Goal: Check status: Check status

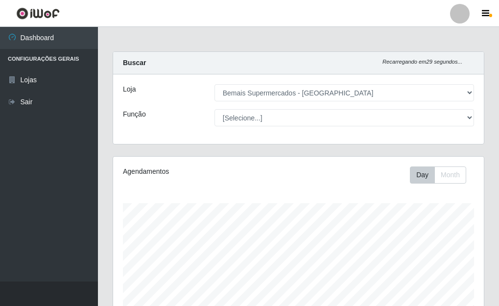
select select "249"
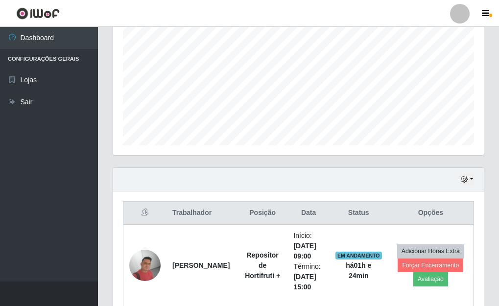
scroll to position [204, 0]
drag, startPoint x: 475, startPoint y: 182, endPoint x: 460, endPoint y: 182, distance: 14.7
click at [474, 182] on div "Hoje 1 dia 3 dias 1 Semana Não encerrados" at bounding box center [298, 179] width 371 height 23
click at [471, 176] on button "button" at bounding box center [467, 179] width 14 height 11
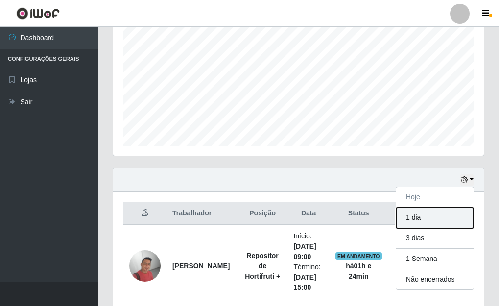
click at [409, 217] on button "1 dia" at bounding box center [434, 218] width 77 height 21
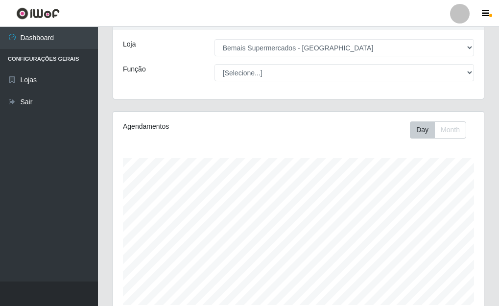
scroll to position [49, 0]
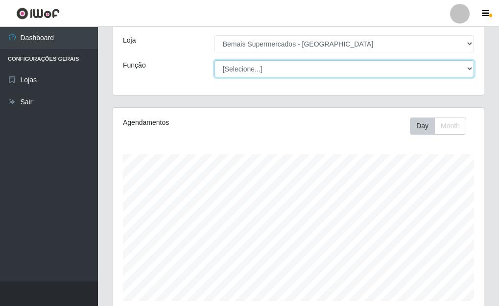
click at [468, 69] on select "[Selecione...] ASG ASG + ASG ++ Auxiliar de Depósito Auxiliar de Depósito + Aux…" at bounding box center [343, 68] width 259 height 17
click at [214, 60] on select "[Selecione...] ASG ASG + ASG ++ Auxiliar de Depósito Auxiliar de Depósito + Aux…" at bounding box center [343, 68] width 259 height 17
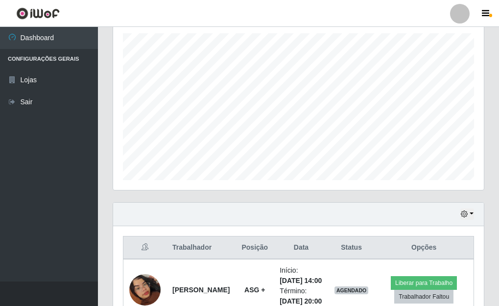
scroll to position [317, 0]
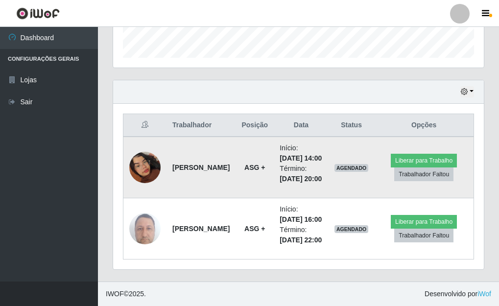
click at [147, 155] on img at bounding box center [144, 168] width 31 height 56
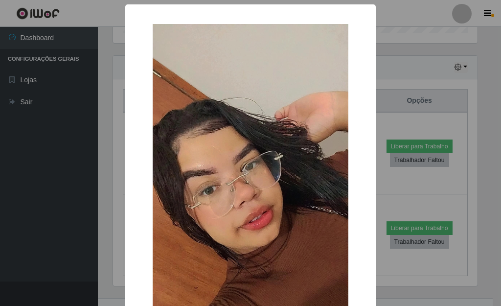
click at [376, 123] on div "× OK Cancel" at bounding box center [250, 153] width 501 height 306
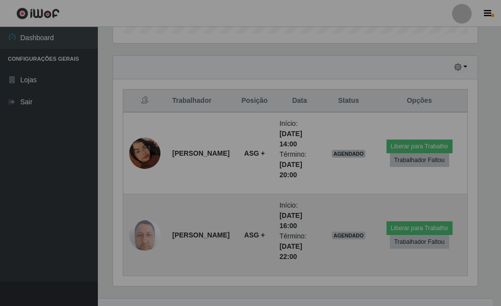
scroll to position [203, 371]
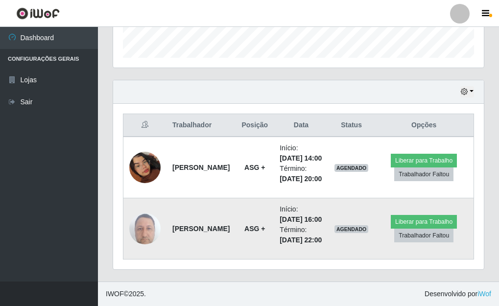
click at [141, 231] on img at bounding box center [144, 229] width 31 height 42
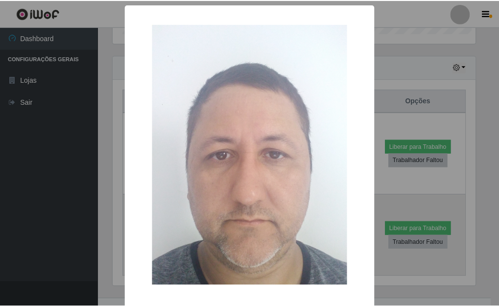
scroll to position [203, 365]
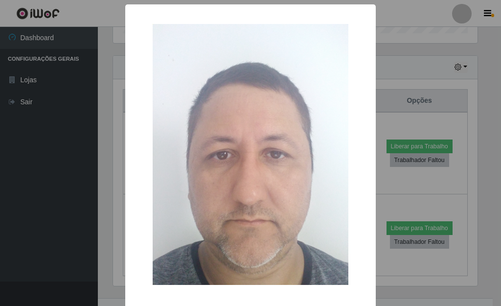
click at [379, 119] on div "× OK Cancel" at bounding box center [250, 153] width 501 height 306
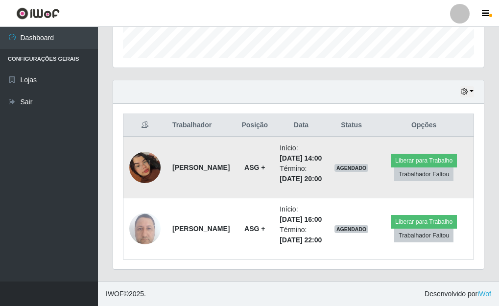
scroll to position [333, 0]
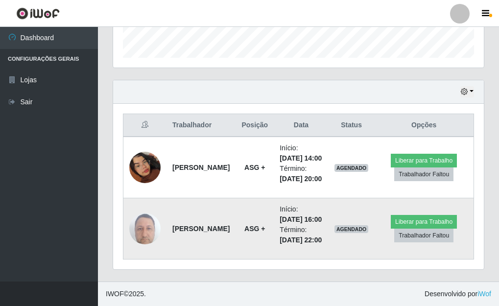
click at [135, 214] on img at bounding box center [144, 229] width 31 height 42
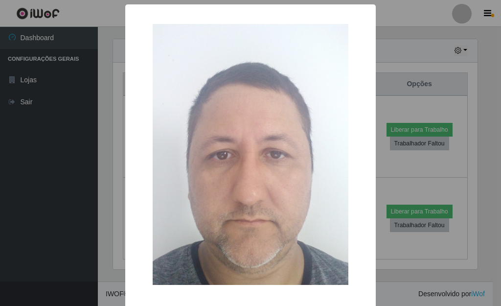
click at [383, 167] on div "× OK Cancel" at bounding box center [250, 153] width 501 height 306
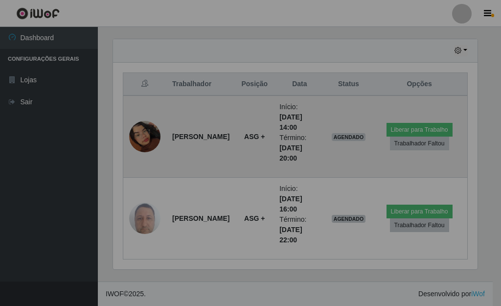
scroll to position [203, 371]
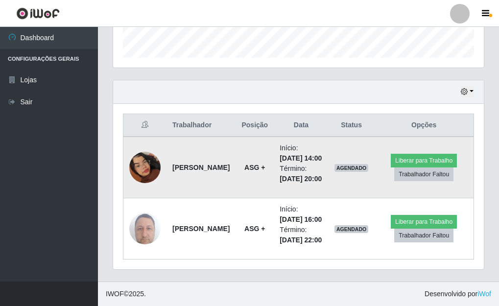
click at [138, 140] on img at bounding box center [144, 168] width 31 height 56
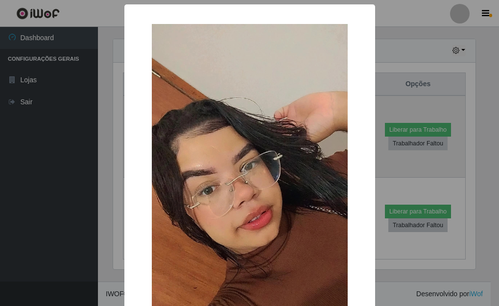
scroll to position [203, 365]
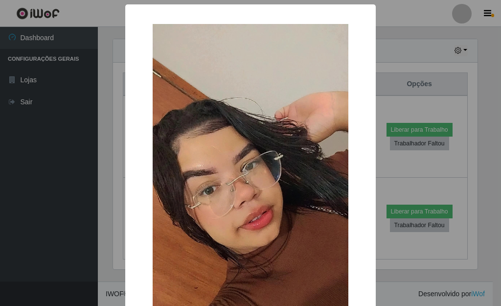
click at [379, 164] on div "× OK Cancel" at bounding box center [250, 153] width 501 height 306
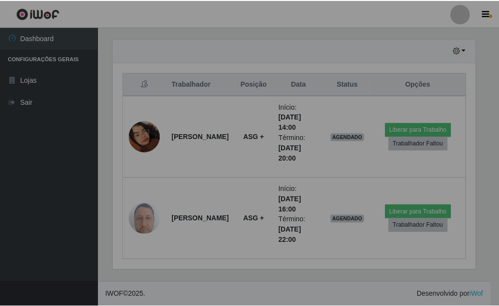
scroll to position [203, 371]
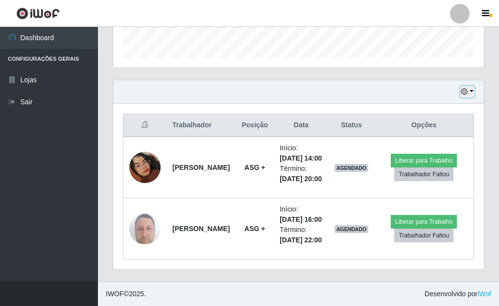
click at [468, 88] on icon "button" at bounding box center [464, 91] width 7 height 7
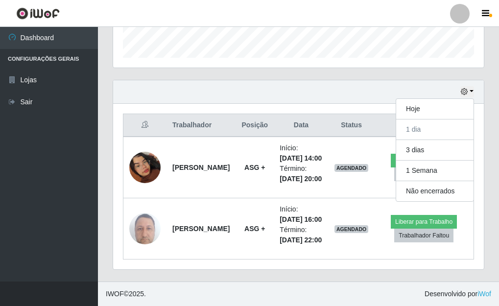
click at [331, 80] on div "Hoje 1 dia 3 dias 1 Semana Não encerrados" at bounding box center [298, 91] width 371 height 23
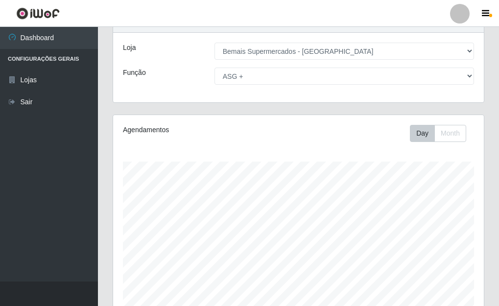
scroll to position [40, 0]
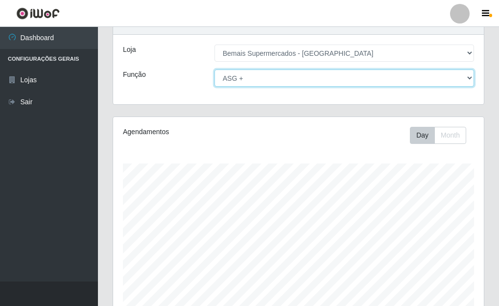
click at [469, 76] on select "[Selecione...] ASG ASG + ASG ++ Auxiliar de Depósito Auxiliar de Depósito + Aux…" at bounding box center [343, 78] width 259 height 17
click at [214, 70] on select "[Selecione...] ASG ASG + ASG ++ Auxiliar de Depósito Auxiliar de Depósito + Aux…" at bounding box center [343, 78] width 259 height 17
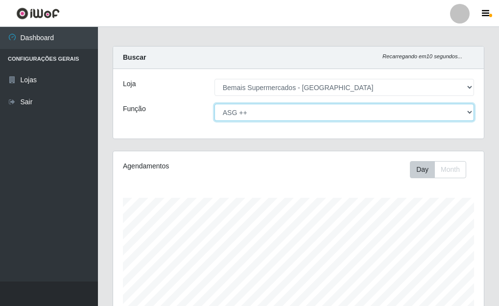
scroll to position [0, 0]
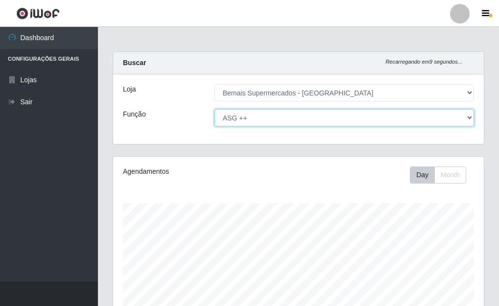
click at [468, 115] on select "[Selecione...] ASG ASG + ASG ++ Auxiliar de Depósito Auxiliar de Depósito + Aux…" at bounding box center [343, 117] width 259 height 17
click at [214, 109] on select "[Selecione...] ASG ASG + ASG ++ Auxiliar de Depósito Auxiliar de Depósito + Aux…" at bounding box center [343, 117] width 259 height 17
click at [466, 118] on select "[Selecione...] ASG ASG + ASG ++ Auxiliar de Depósito Auxiliar de Depósito + Aux…" at bounding box center [343, 117] width 259 height 17
select select "[Selecione...]"
click at [214, 109] on select "[Selecione...] ASG ASG + ASG ++ Auxiliar de Depósito Auxiliar de Depósito + Aux…" at bounding box center [343, 117] width 259 height 17
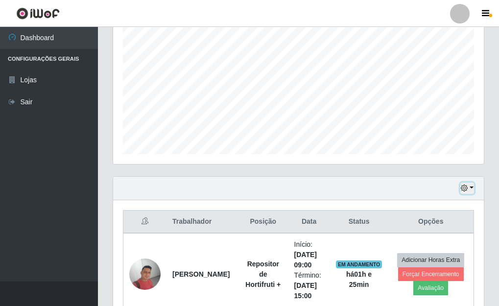
click at [471, 190] on button "button" at bounding box center [467, 188] width 14 height 11
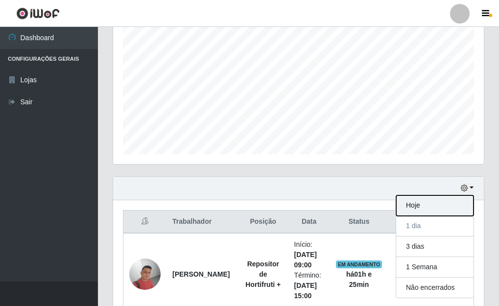
click at [416, 211] on button "Hoje" at bounding box center [434, 205] width 77 height 21
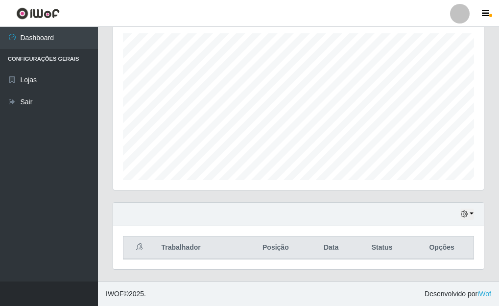
scroll to position [196, 0]
